Goal: Task Accomplishment & Management: Manage account settings

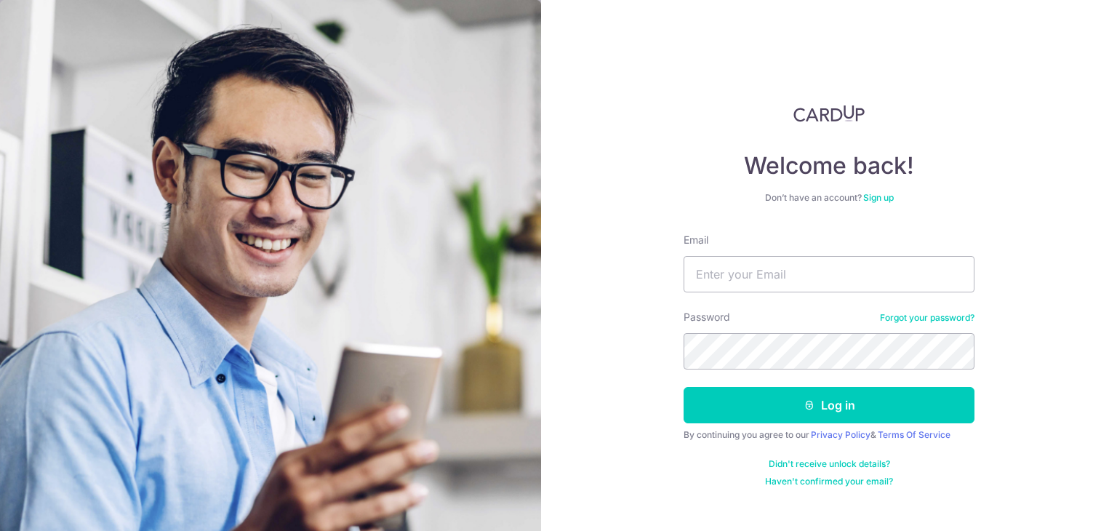
type input "[EMAIL_ADDRESS][DOMAIN_NAME]"
click at [683, 387] on button "Log in" at bounding box center [828, 405] width 291 height 36
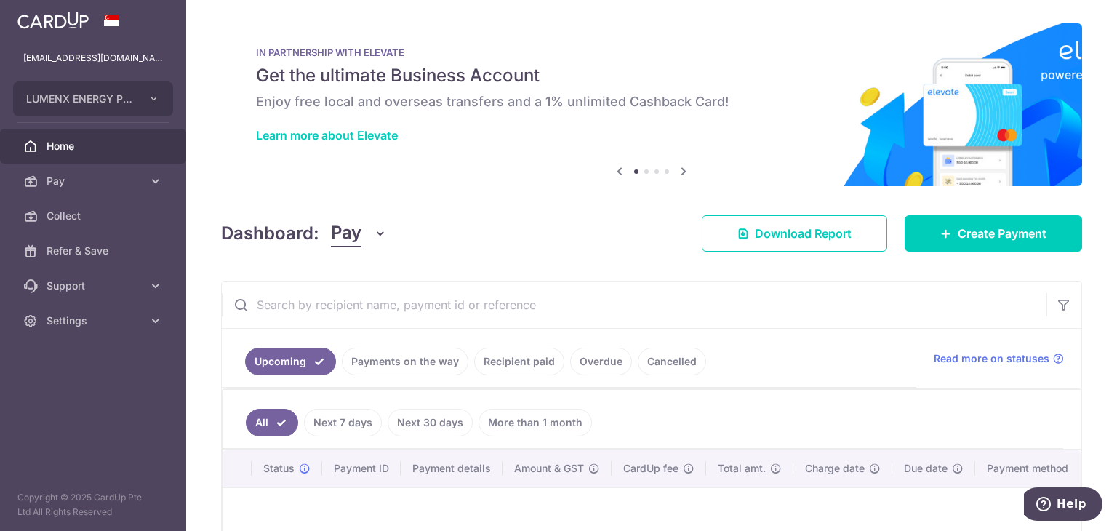
scroll to position [145, 0]
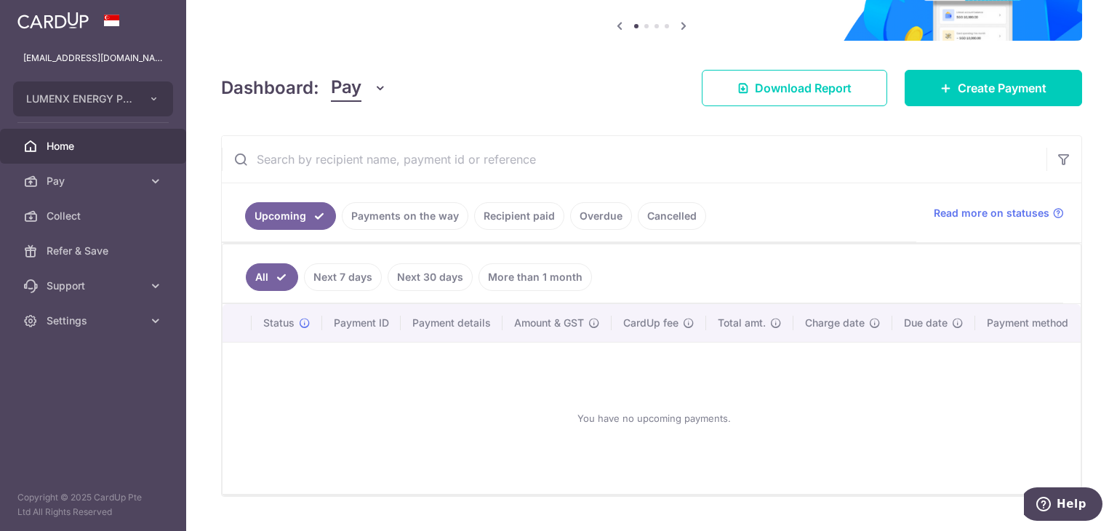
click at [433, 212] on link "Payments on the way" at bounding box center [405, 216] width 126 height 28
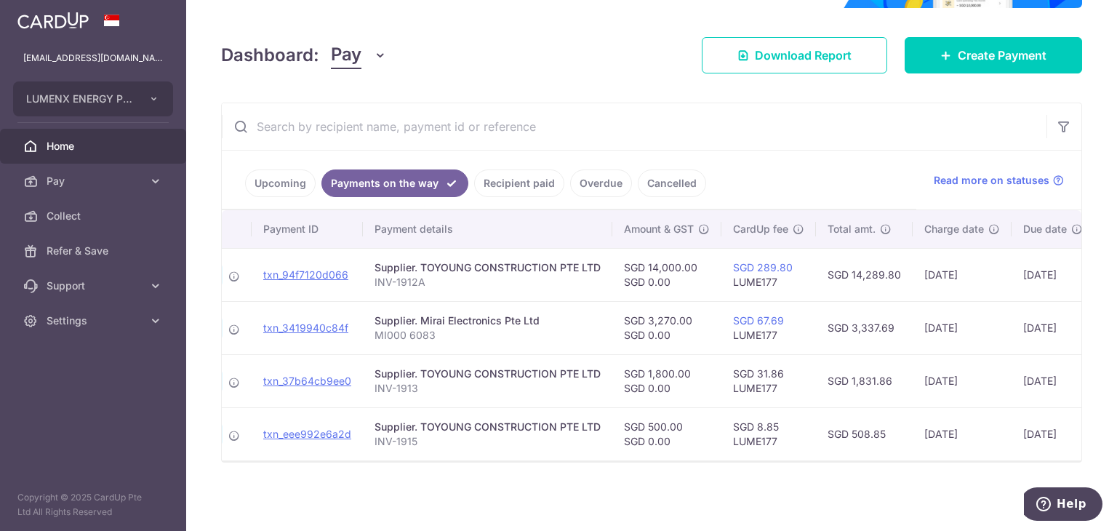
scroll to position [0, 147]
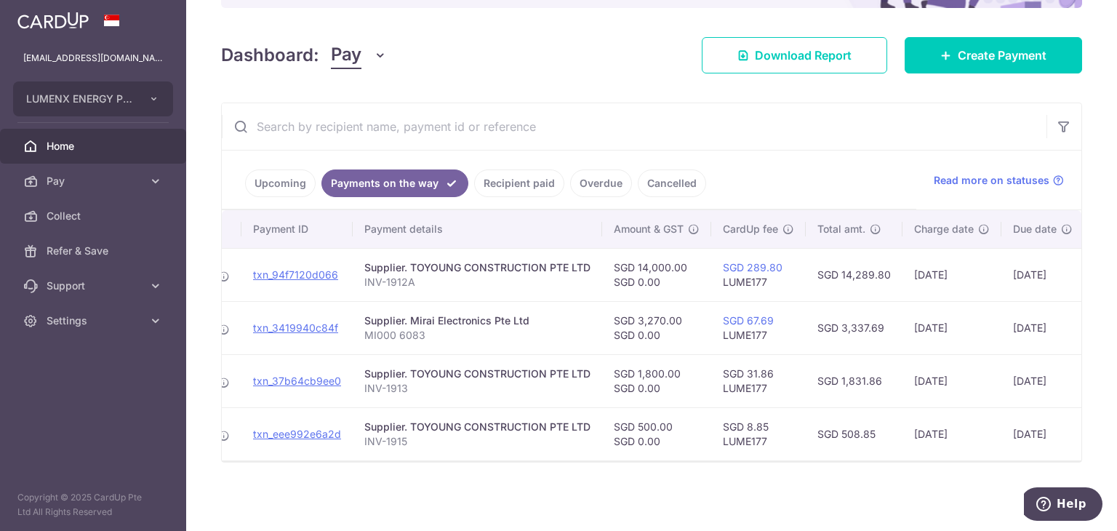
click at [209, 116] on div "× Pause Schedule Pause all future payments in this series Pause just this one p…" at bounding box center [651, 265] width 931 height 531
